Goal: Task Accomplishment & Management: Complete application form

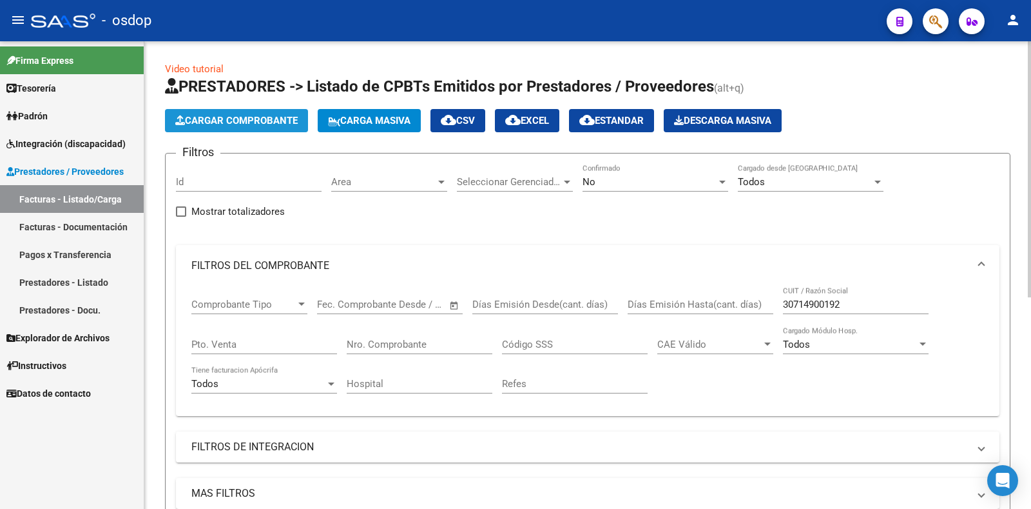
click at [282, 114] on button "Cargar Comprobante" at bounding box center [236, 120] width 143 height 23
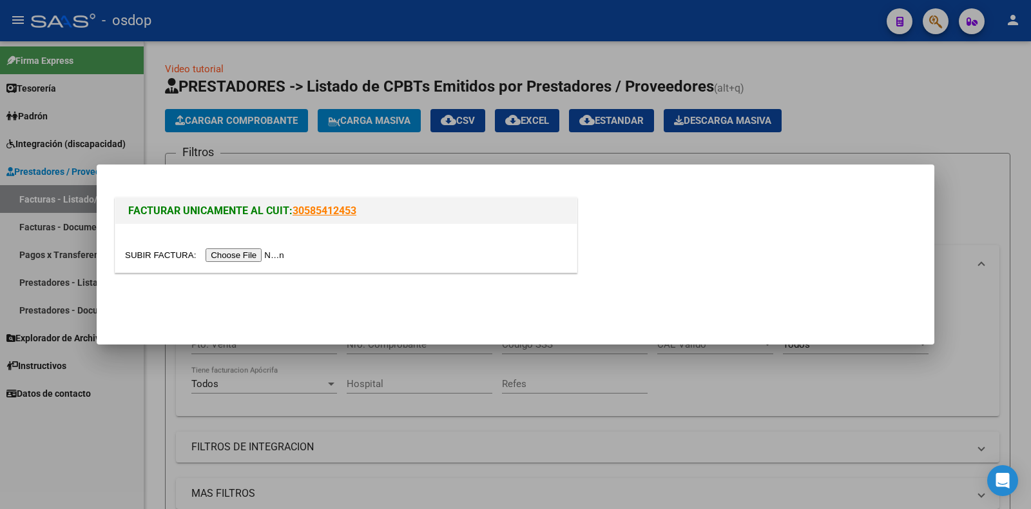
click at [257, 253] on input "file" at bounding box center [206, 255] width 163 height 14
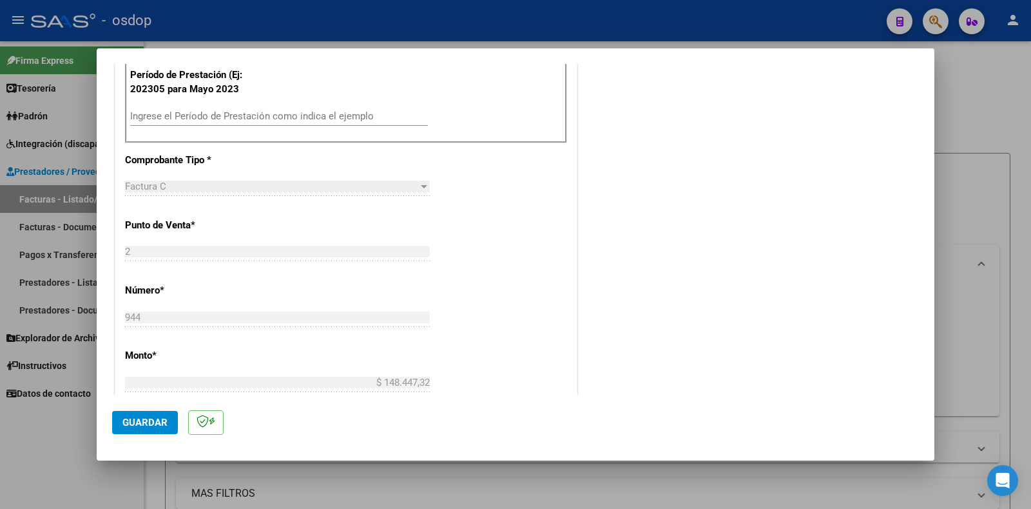
scroll to position [345, 0]
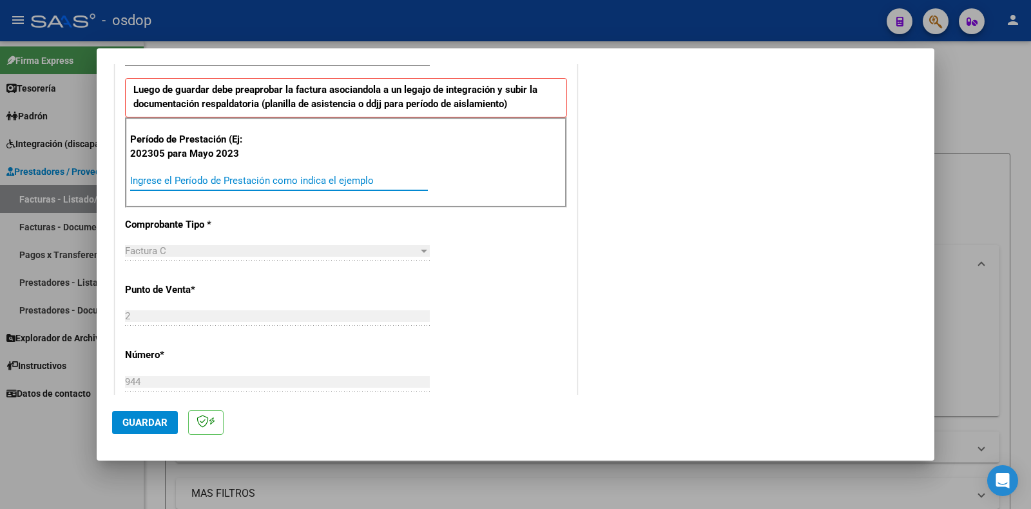
click at [247, 175] on input "Ingrese el Período de Prestación como indica el ejemplo" at bounding box center [279, 181] width 298 height 12
type input "202507"
click at [144, 418] on span "Guardar" at bounding box center [144, 422] width 45 height 12
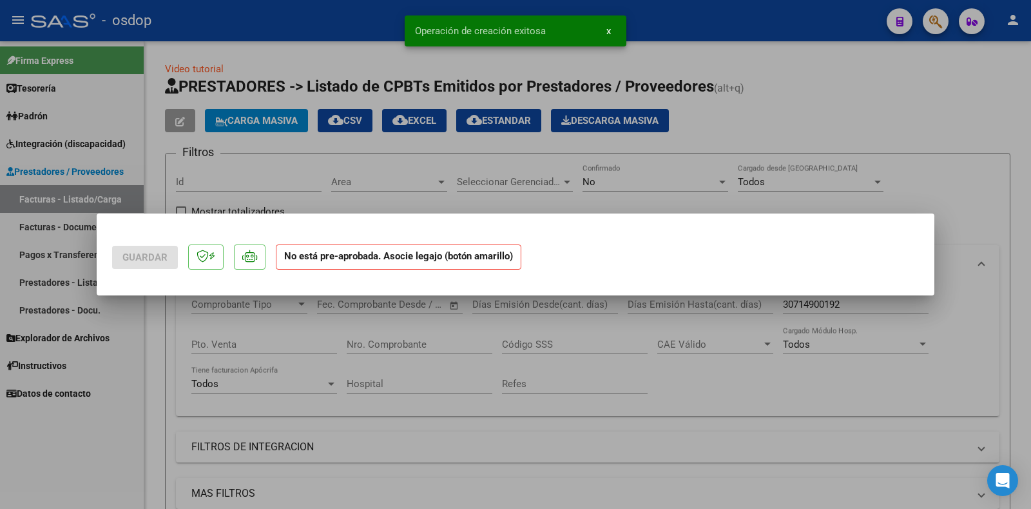
scroll to position [0, 0]
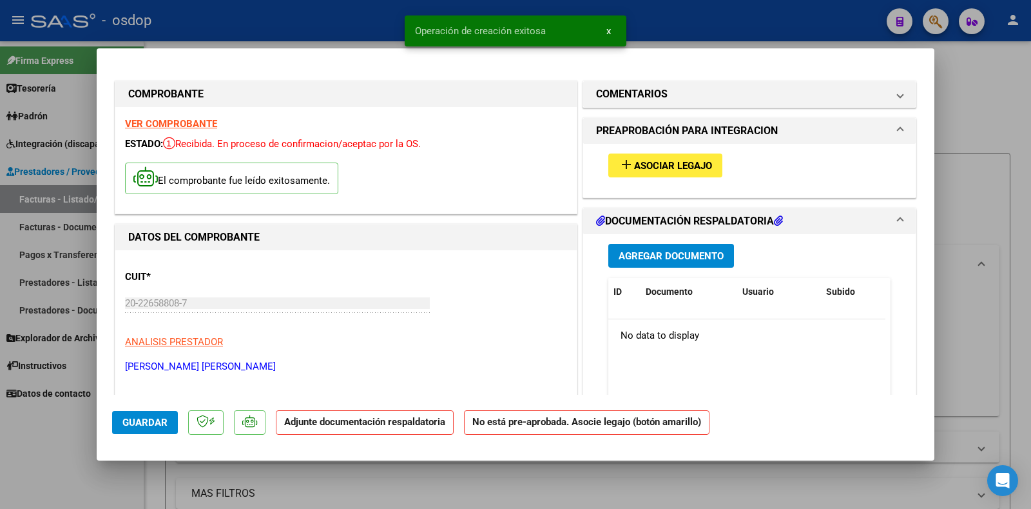
click at [669, 166] on span "Asociar Legajo" at bounding box center [673, 166] width 78 height 12
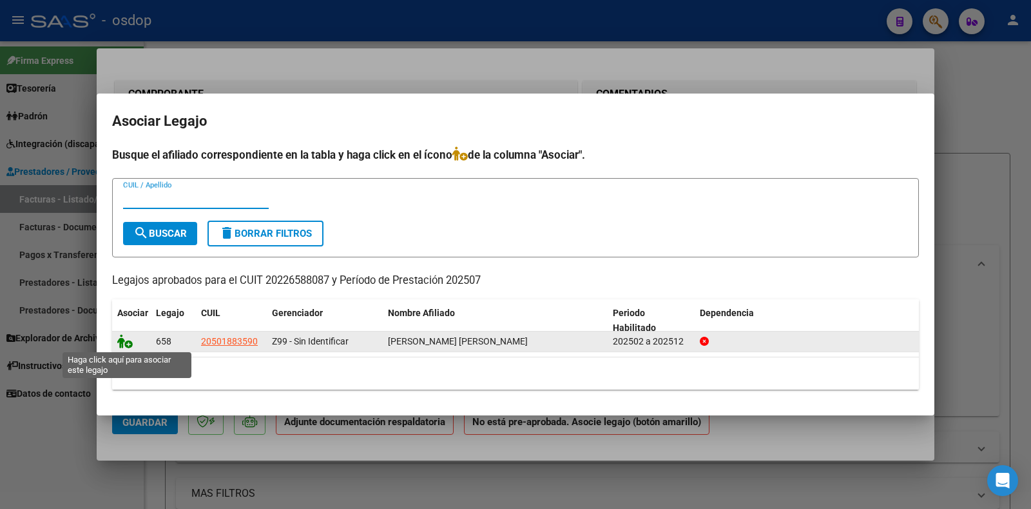
click at [125, 341] on icon at bounding box center [124, 341] width 15 height 14
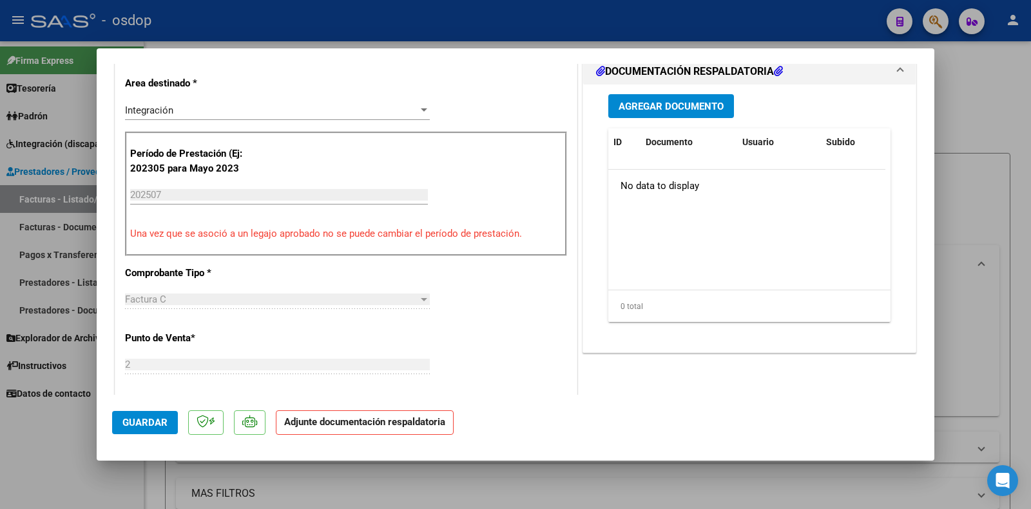
scroll to position [322, 0]
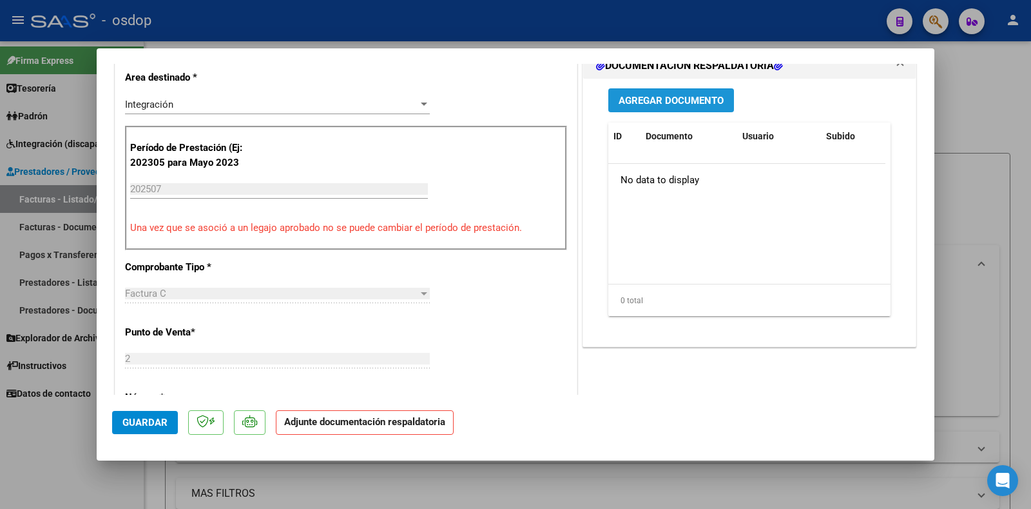
click at [683, 108] on button "Agregar Documento" at bounding box center [671, 100] width 126 height 24
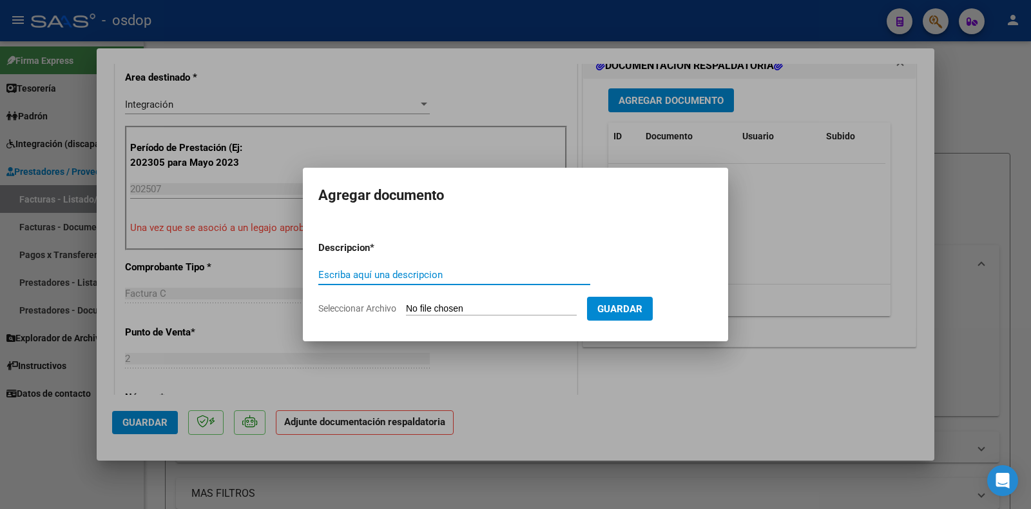
click at [418, 274] on input "Escriba aquí una descripcion" at bounding box center [454, 275] width 272 height 12
type input "DDJJ ASISTENCIA"
click at [462, 307] on input "Seleccionar Archivo" at bounding box center [491, 309] width 171 height 12
type input "C:\fakepath\ASISTENCIA [PERSON_NAME] [PERSON_NAME][DATE].pdf"
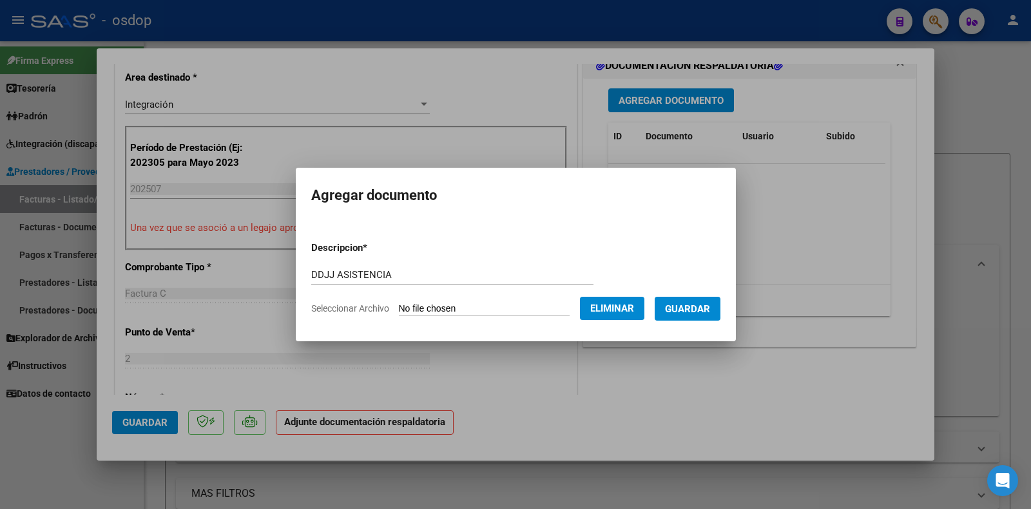
click at [710, 306] on span "Guardar" at bounding box center [687, 309] width 45 height 12
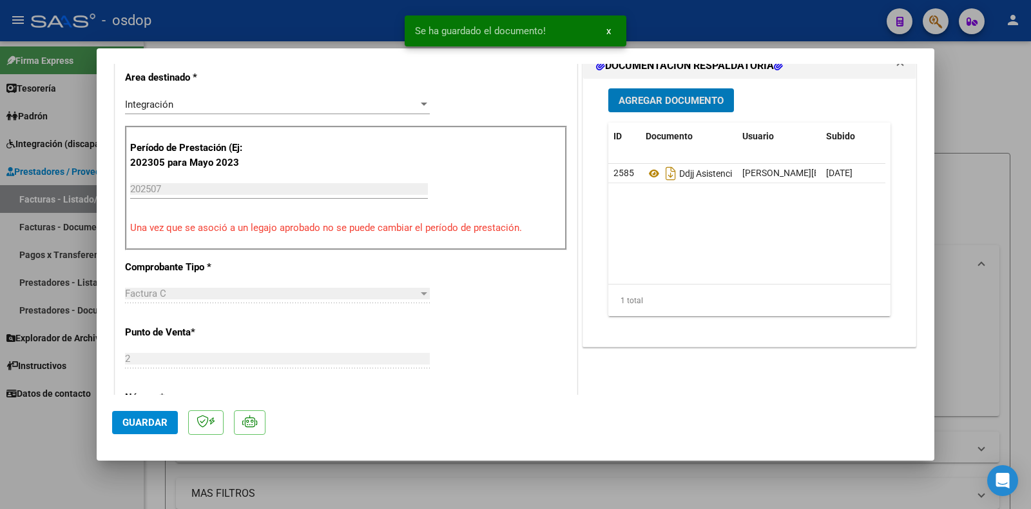
click at [129, 428] on button "Guardar" at bounding box center [145, 422] width 66 height 23
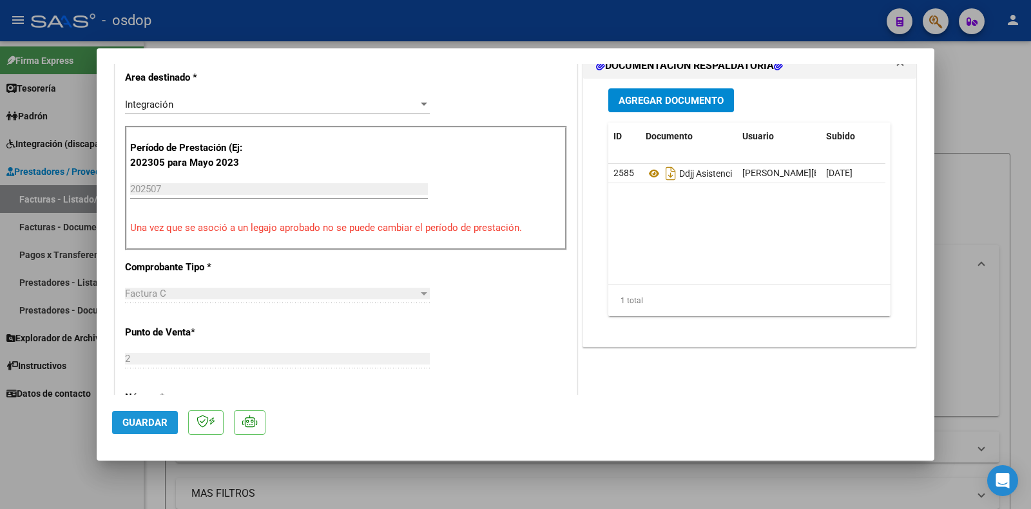
click at [141, 427] on span "Guardar" at bounding box center [144, 422] width 45 height 12
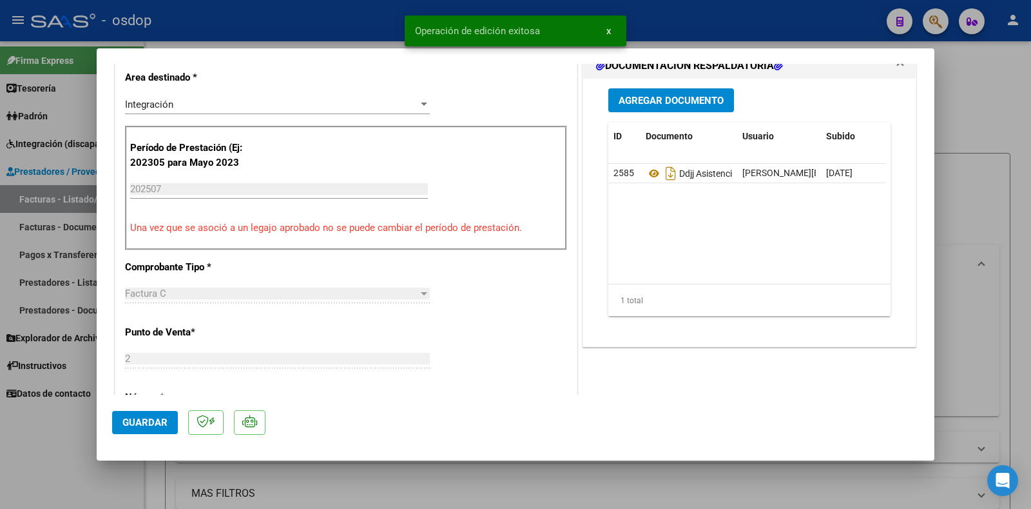
click at [614, 472] on div at bounding box center [515, 254] width 1031 height 509
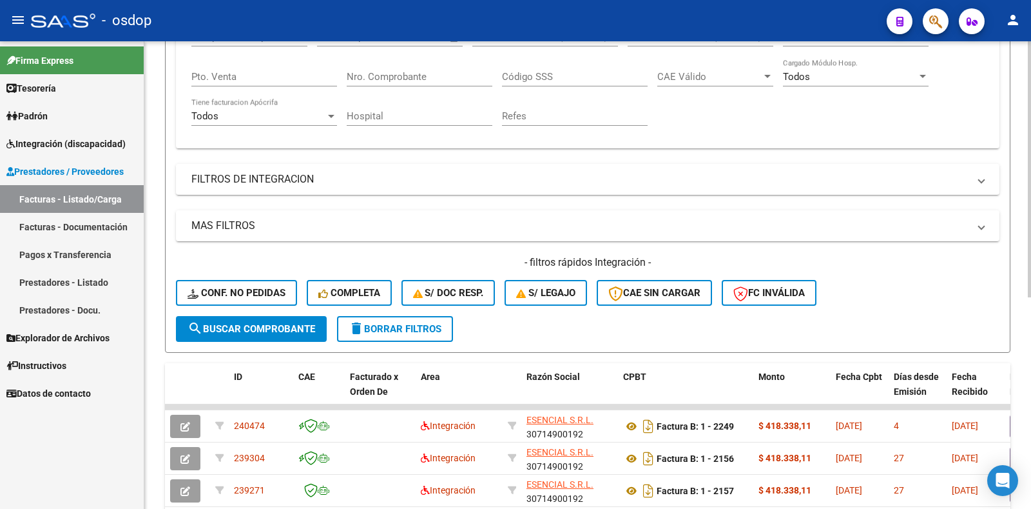
scroll to position [258, 0]
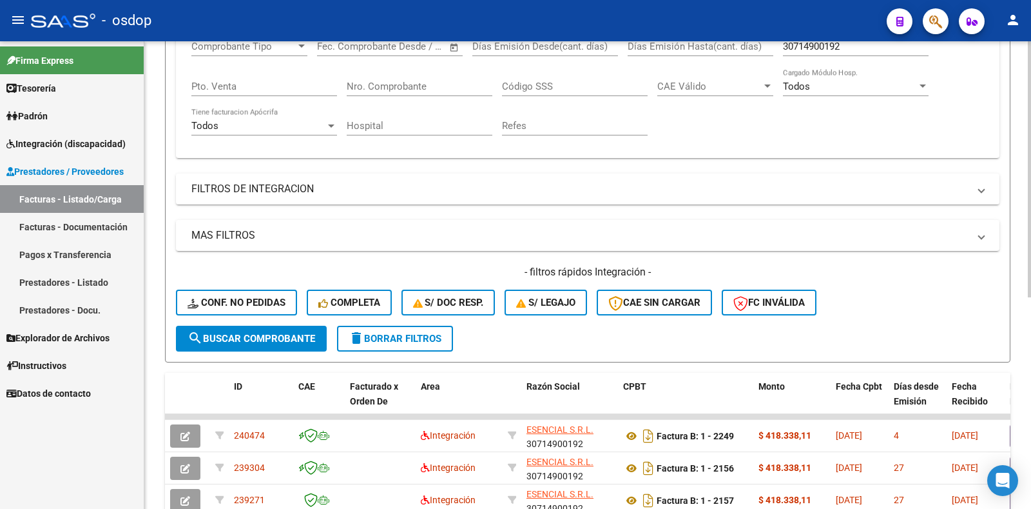
click at [425, 344] on button "delete Borrar Filtros" at bounding box center [395, 339] width 116 height 26
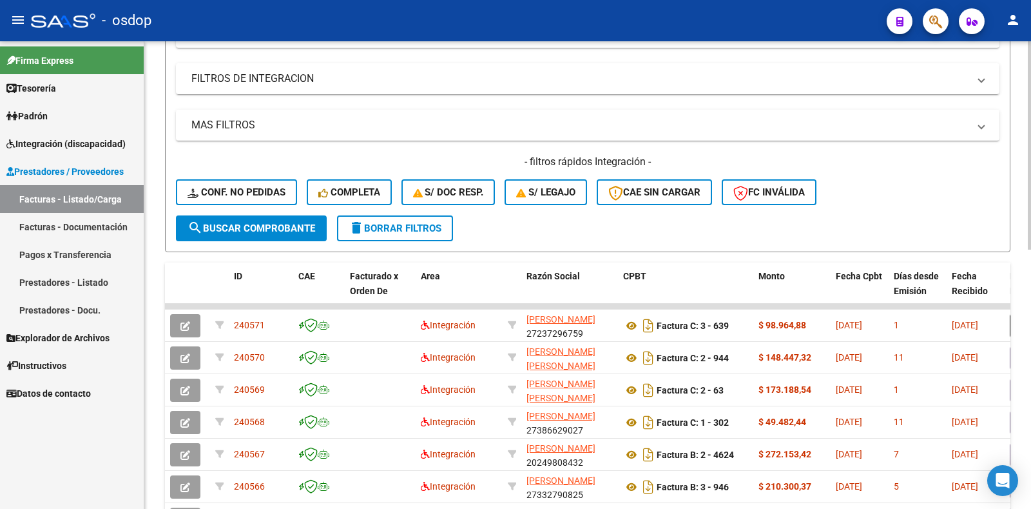
scroll to position [387, 0]
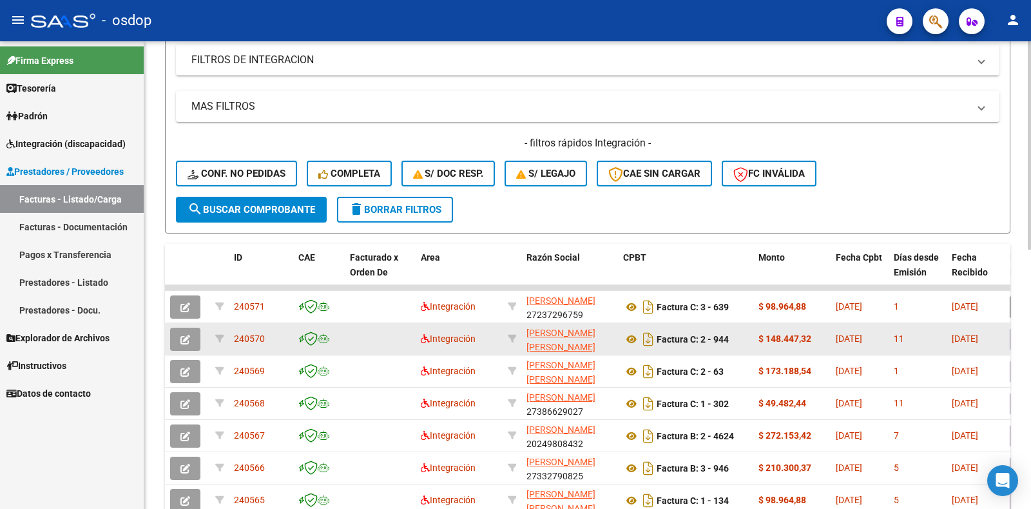
drag, startPoint x: 268, startPoint y: 341, endPoint x: 233, endPoint y: 340, distance: 34.8
click at [233, 340] on datatable-body-cell "240570" at bounding box center [261, 339] width 64 height 32
copy span "240570"
